Goal: Information Seeking & Learning: Learn about a topic

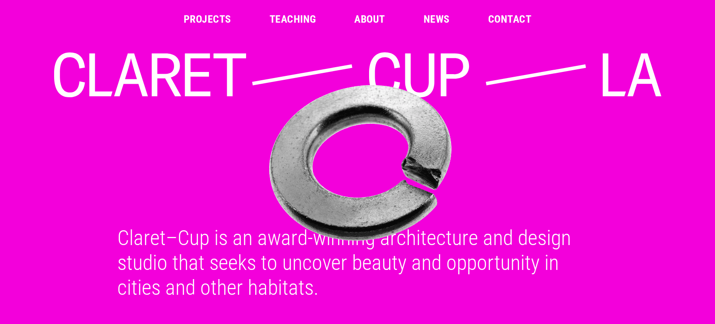
click at [193, 19] on link "Projects" at bounding box center [208, 19] width 48 height 10
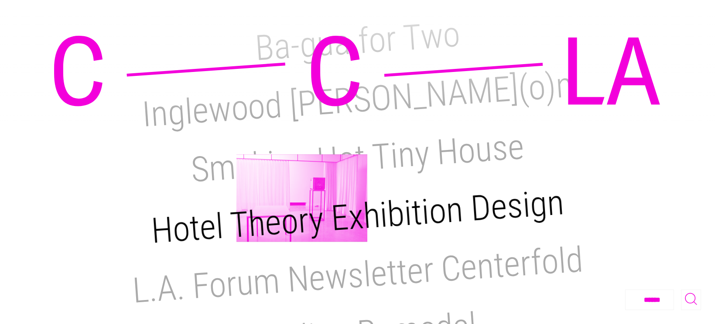
scroll to position [422, 0]
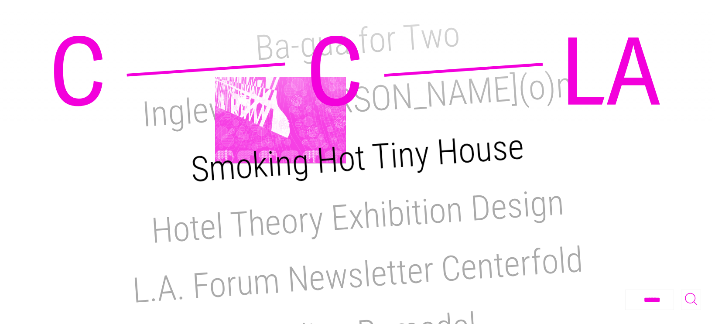
click at [280, 126] on h2 "Smoking Hot Tiny House" at bounding box center [358, 158] width 336 height 64
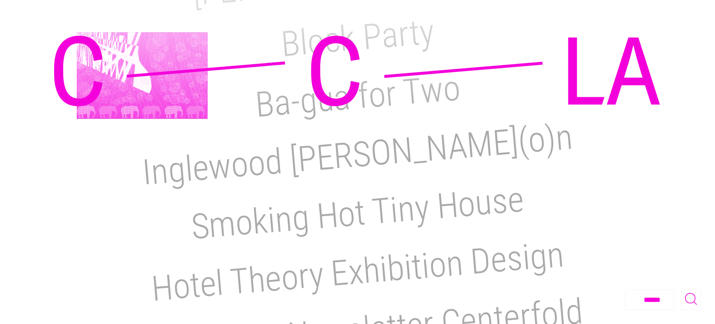
scroll to position [366, 0]
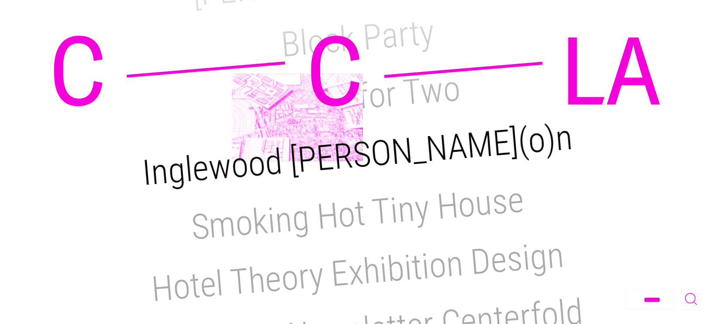
click at [298, 117] on h2 "Inglewood [PERSON_NAME](o)n" at bounding box center [357, 154] width 433 height 77
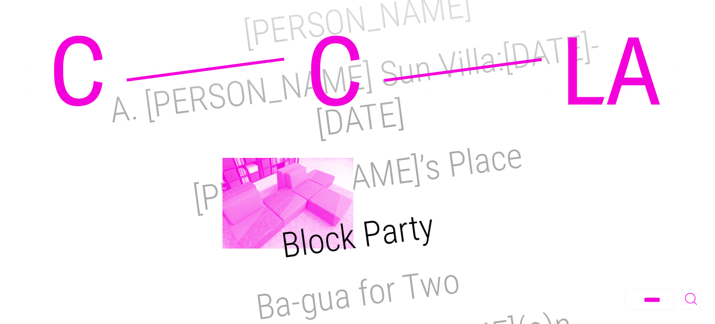
scroll to position [168, 0]
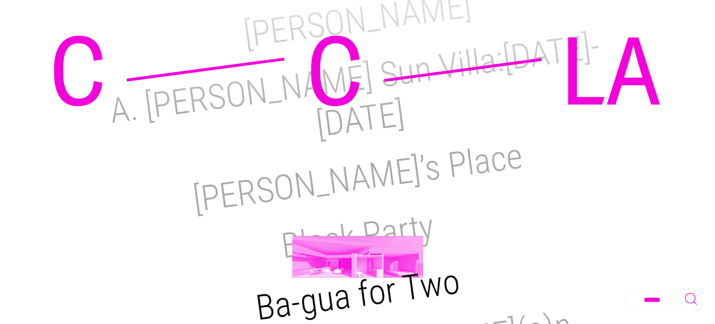
click at [358, 261] on h2 "Ba-gua for Two" at bounding box center [357, 295] width 209 height 68
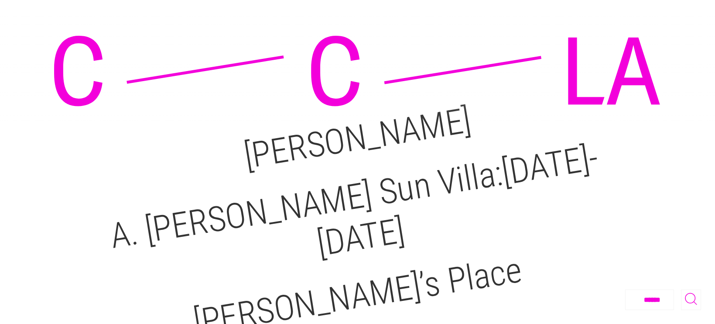
scroll to position [50, 0]
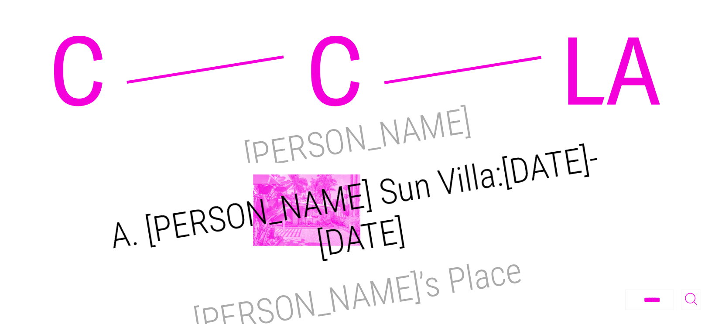
click at [307, 210] on h2 "A. Quincy Jones Sun Villa:1950-2021" at bounding box center [354, 200] width 494 height 127
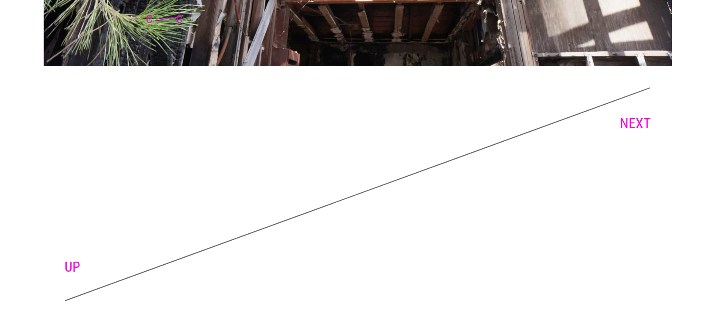
scroll to position [4673, 0]
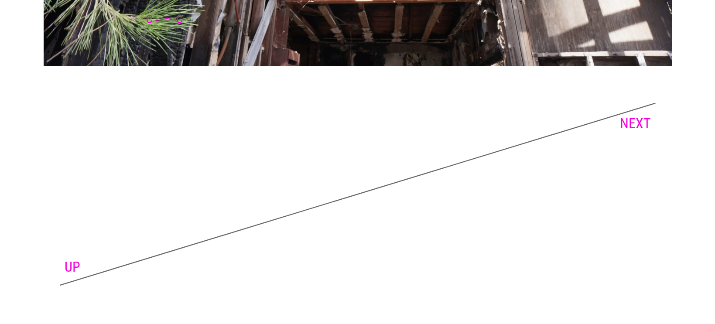
click at [627, 124] on link "NEXT" at bounding box center [635, 123] width 31 height 17
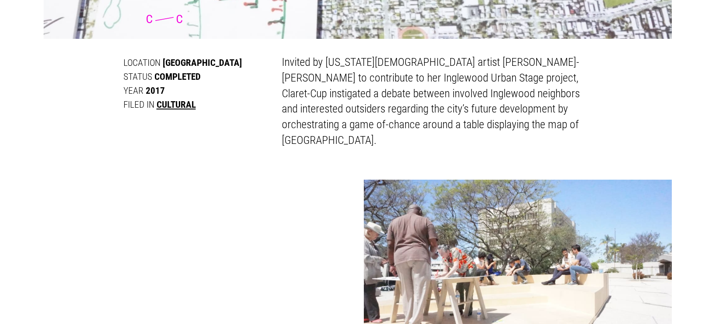
scroll to position [469, 0]
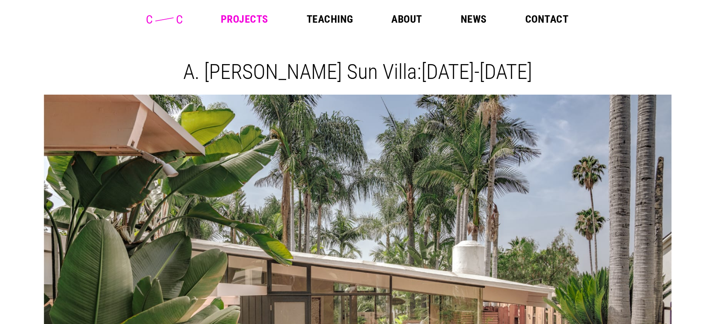
click at [329, 18] on link "Teaching" at bounding box center [330, 19] width 47 height 10
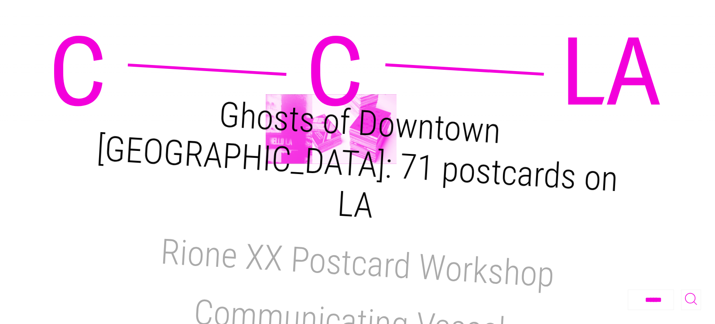
scroll to position [64, 0]
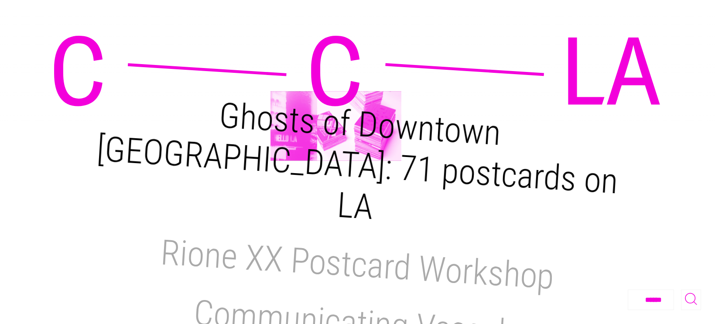
click at [336, 126] on h2 "Ghosts of Downtown [GEOGRAPHIC_DATA]: 71 postcards on LA" at bounding box center [358, 161] width 524 height 133
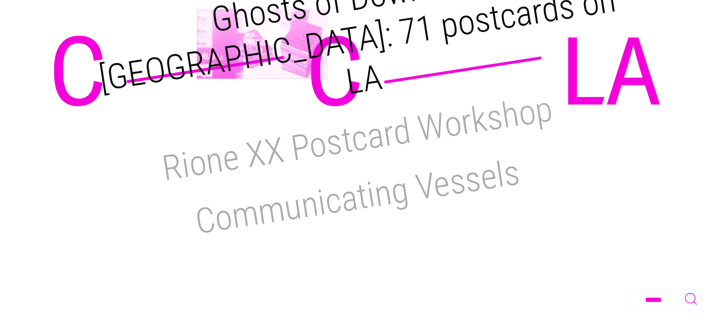
scroll to position [195, 0]
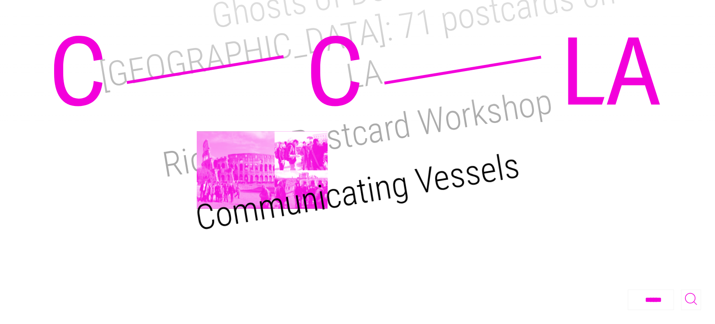
click at [262, 170] on h2 "Communicating Vessels" at bounding box center [357, 192] width 330 height 94
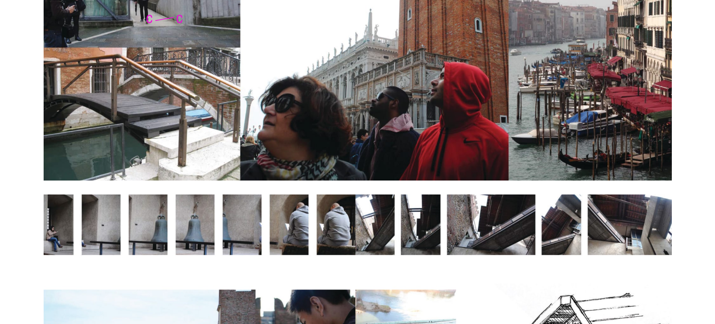
scroll to position [808, 0]
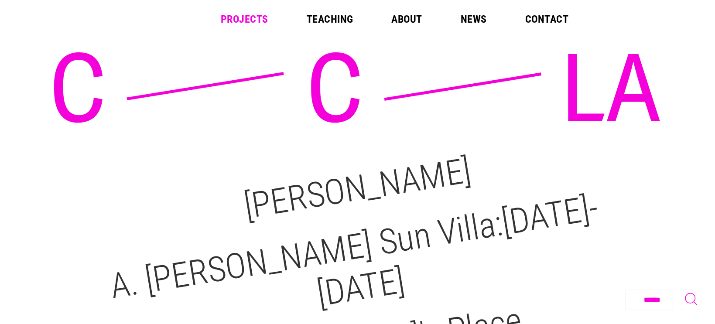
scroll to position [50, 0]
